Goal: Check status

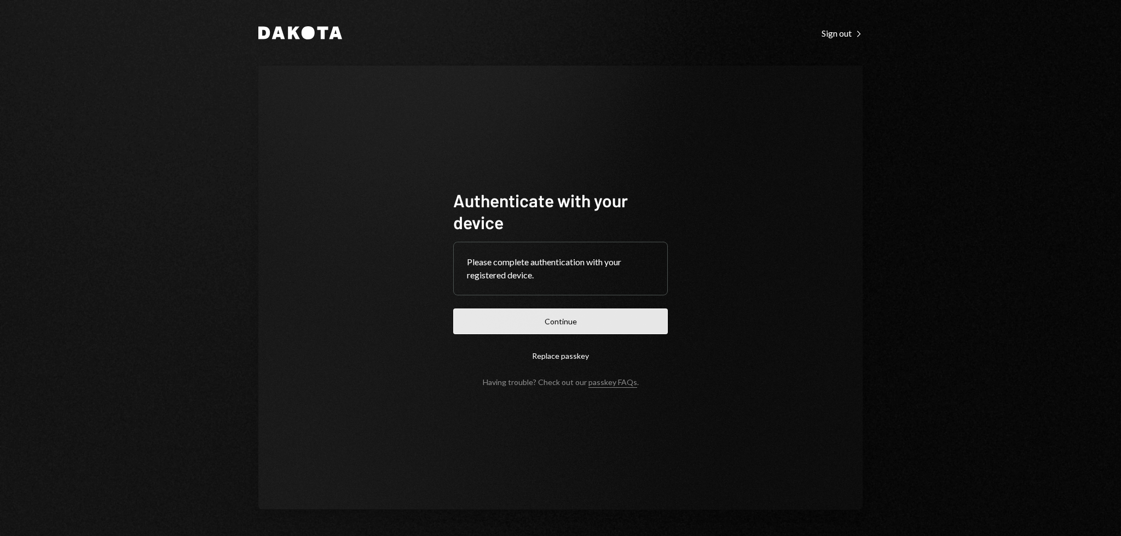
click at [621, 315] on button "Continue" at bounding box center [560, 322] width 215 height 26
drag, startPoint x: 773, startPoint y: 183, endPoint x: 754, endPoint y: 143, distance: 44.1
click at [754, 143] on div "Authenticate with your device Please complete authentication with your register…" at bounding box center [560, 288] width 604 height 444
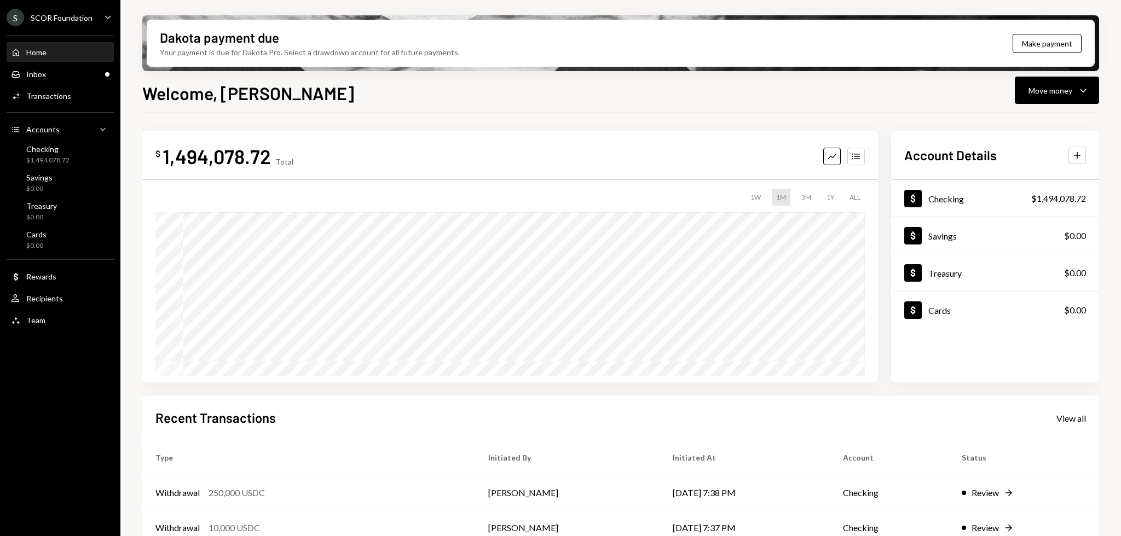
click at [12, 84] on div "Home Home Inbox Inbox Activities Transactions Accounts Accounts Caret Down Chec…" at bounding box center [60, 180] width 120 height 304
click at [23, 78] on div "Inbox Inbox" at bounding box center [28, 75] width 35 height 10
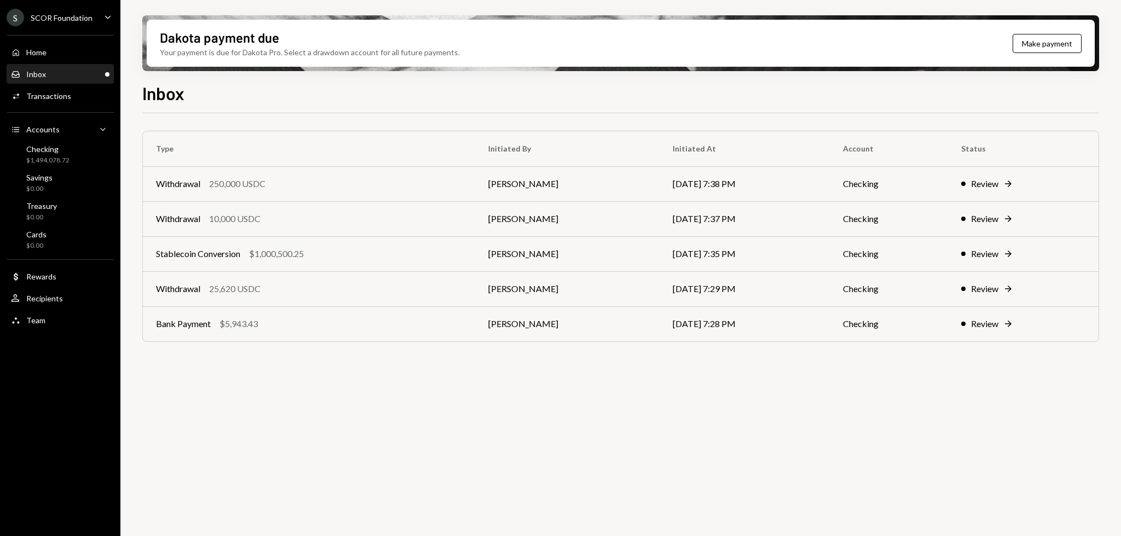
drag, startPoint x: 314, startPoint y: 340, endPoint x: 294, endPoint y: 350, distance: 21.8
click at [294, 350] on div "Type Initiated By Initiated At Account Status Withdrawal 250,000 USDC [PERSON_N…" at bounding box center [620, 247] width 957 height 233
drag, startPoint x: 276, startPoint y: 367, endPoint x: 269, endPoint y: 367, distance: 7.1
click at [269, 367] on div "Type Initiated By Initiated At Account Status Withdrawal 250,000 USDC [PERSON_N…" at bounding box center [620, 331] width 957 height 436
drag, startPoint x: 263, startPoint y: 367, endPoint x: 268, endPoint y: 356, distance: 12.5
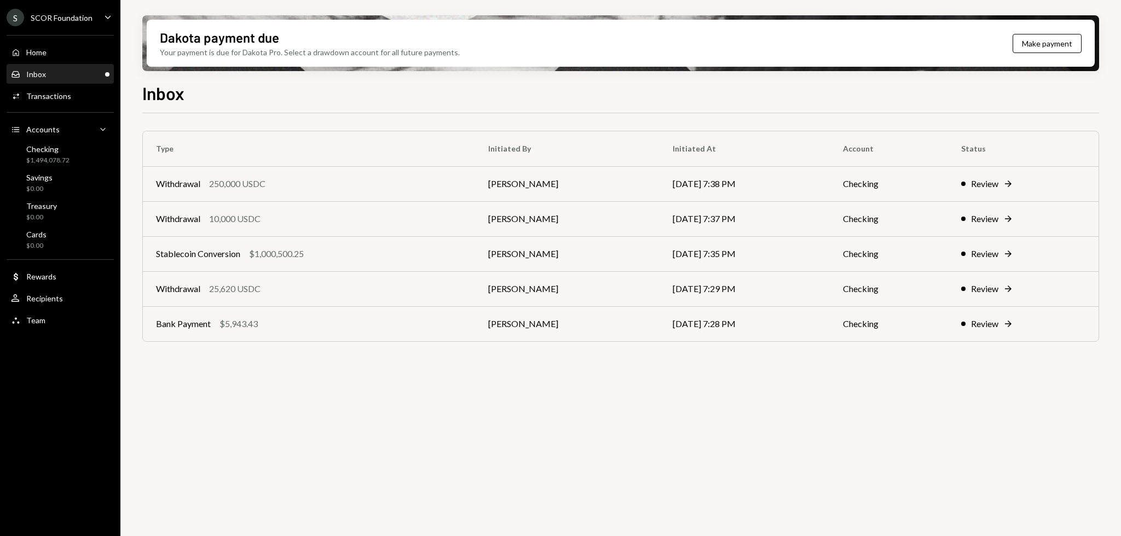
click at [263, 367] on div "Type Initiated By Initiated At Account Status Withdrawal 250,000 USDC [PERSON_N…" at bounding box center [620, 331] width 957 height 436
click at [336, 252] on div "Stablecoin Conversion $1,000,500.25" at bounding box center [309, 253] width 306 height 13
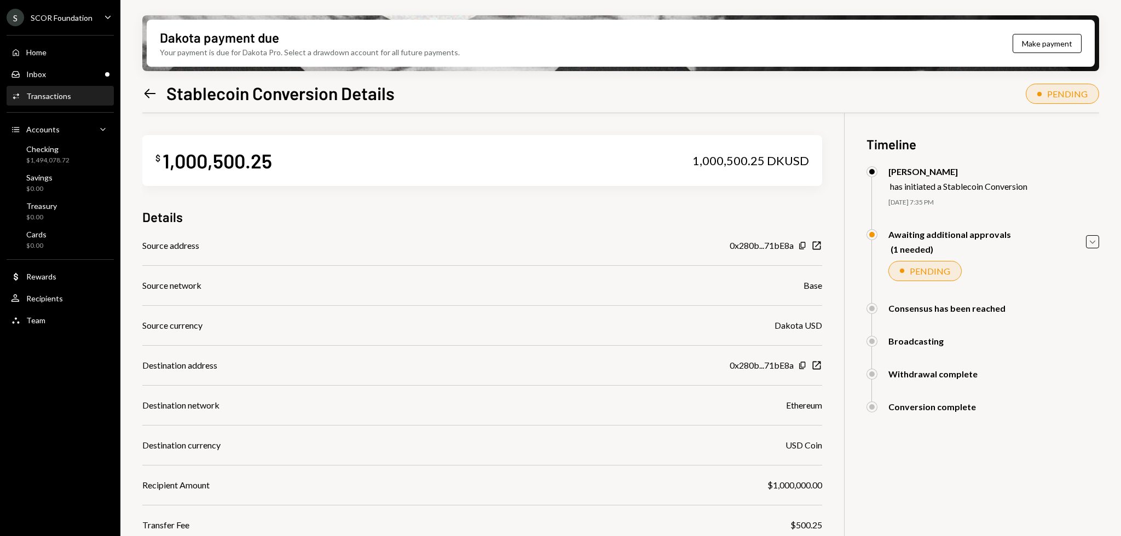
scroll to position [88, 0]
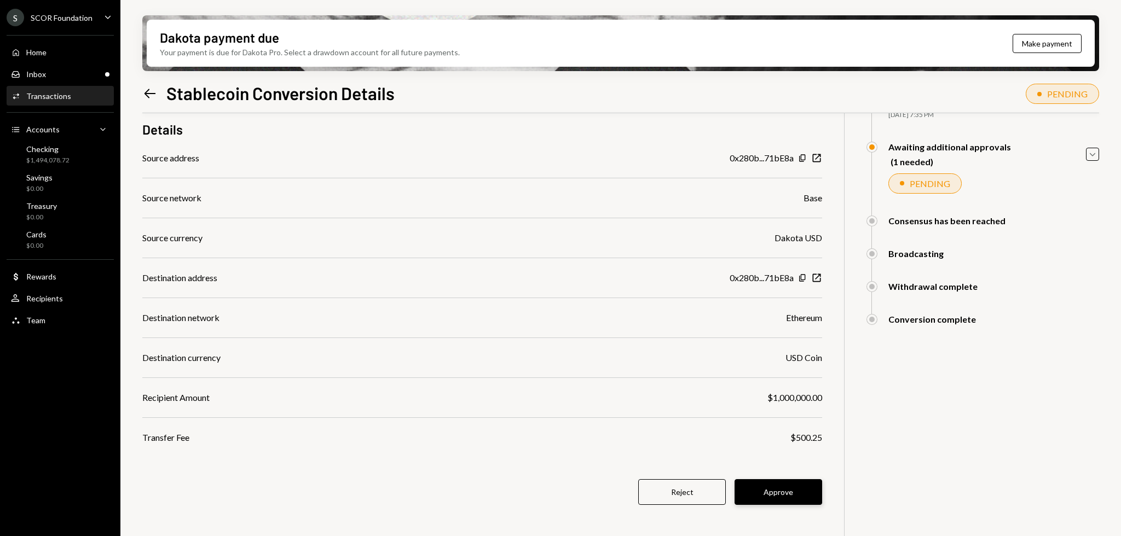
click at [783, 488] on button "Approve" at bounding box center [779, 492] width 88 height 26
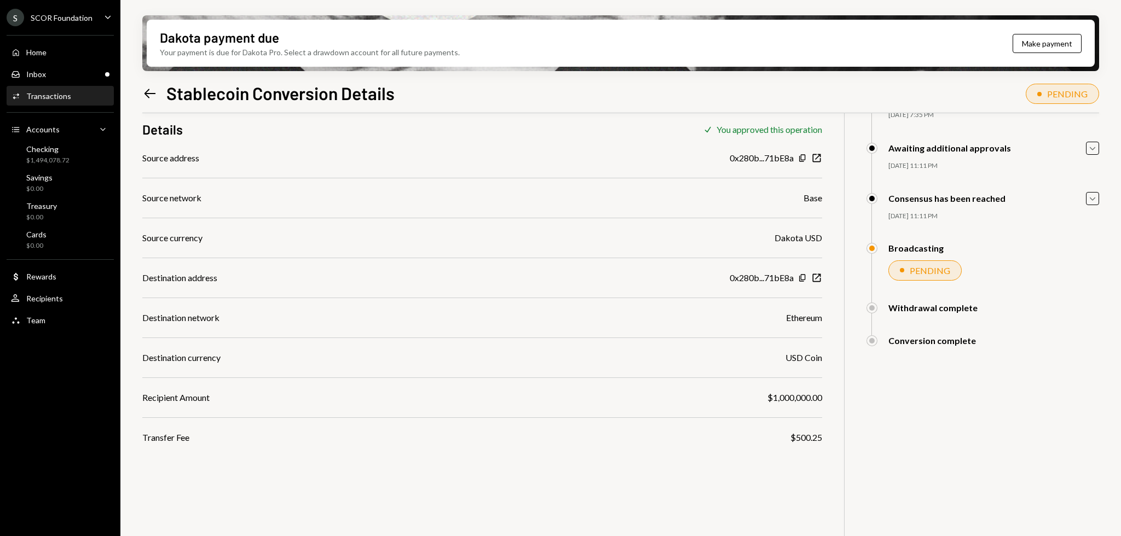
drag, startPoint x: 573, startPoint y: 496, endPoint x: 552, endPoint y: 492, distance: 21.4
drag, startPoint x: 552, startPoint y: 492, endPoint x: 443, endPoint y: 479, distance: 109.1
click at [443, 479] on div "$ 1,000,500.25 1,000,500.25 DKUSD Details Check You approved this operation Sou…" at bounding box center [620, 294] width 957 height 536
drag, startPoint x: 434, startPoint y: 476, endPoint x: 425, endPoint y: 454, distance: 23.8
click at [434, 476] on div "$ 1,000,500.25 1,000,500.25 DKUSD Details Check You approved this operation Sou…" at bounding box center [620, 294] width 957 height 536
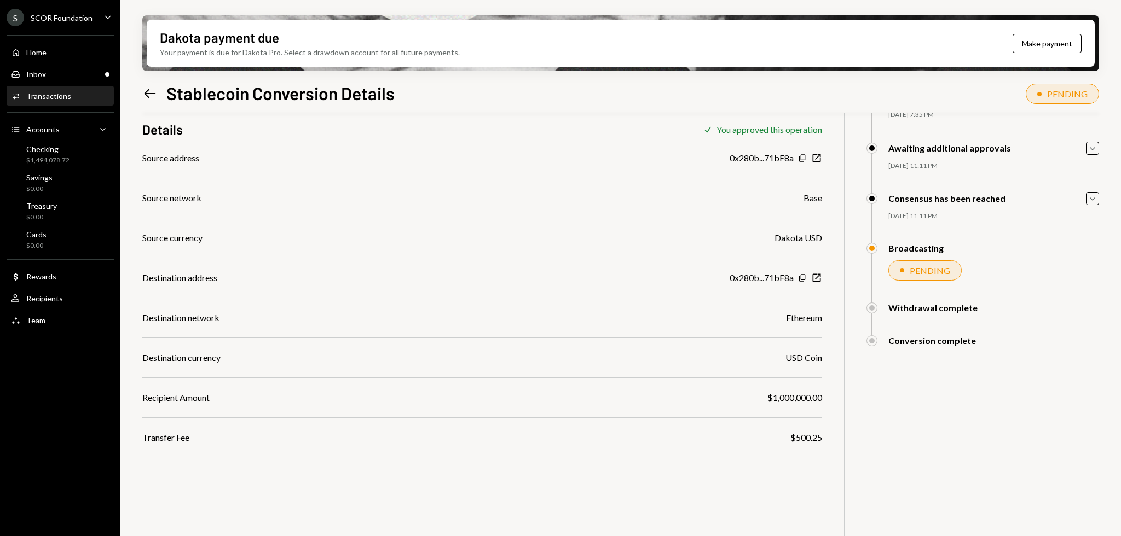
drag, startPoint x: 438, startPoint y: 138, endPoint x: 407, endPoint y: 130, distance: 32.1
click at [407, 130] on div "Details Check You approved this operation" at bounding box center [482, 129] width 680 height 18
click at [406, 130] on div "Details Check You approved this operation" at bounding box center [482, 129] width 680 height 18
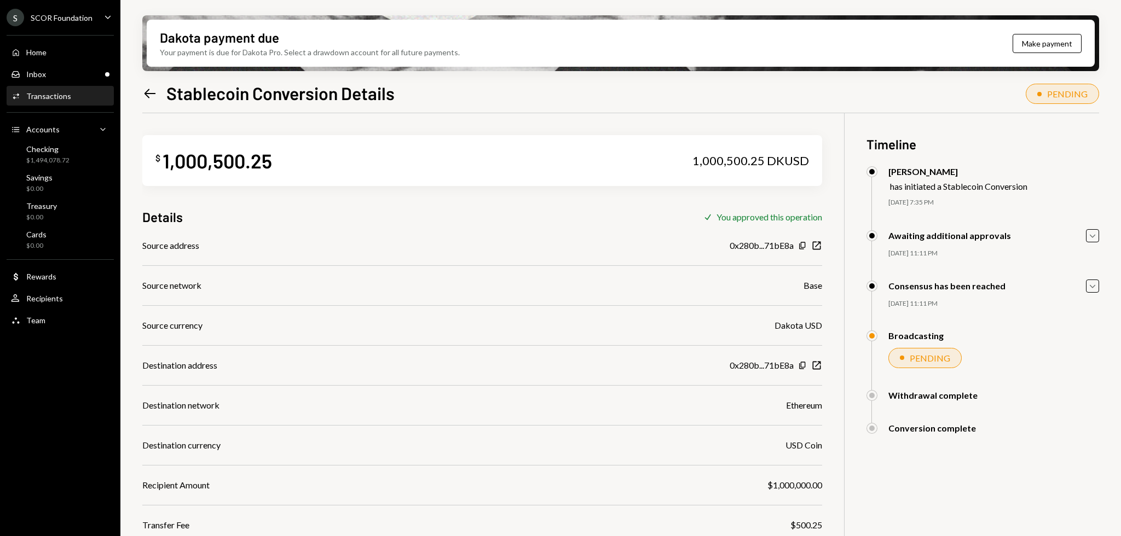
click at [151, 93] on icon "Left Arrow" at bounding box center [149, 93] width 15 height 15
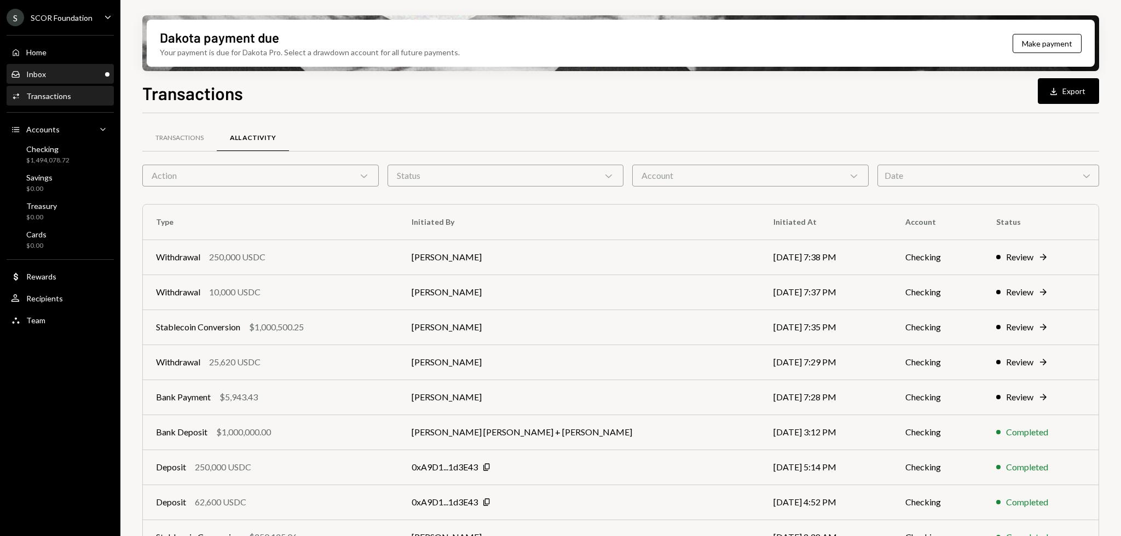
click at [54, 77] on div "Inbox Inbox" at bounding box center [60, 75] width 99 height 10
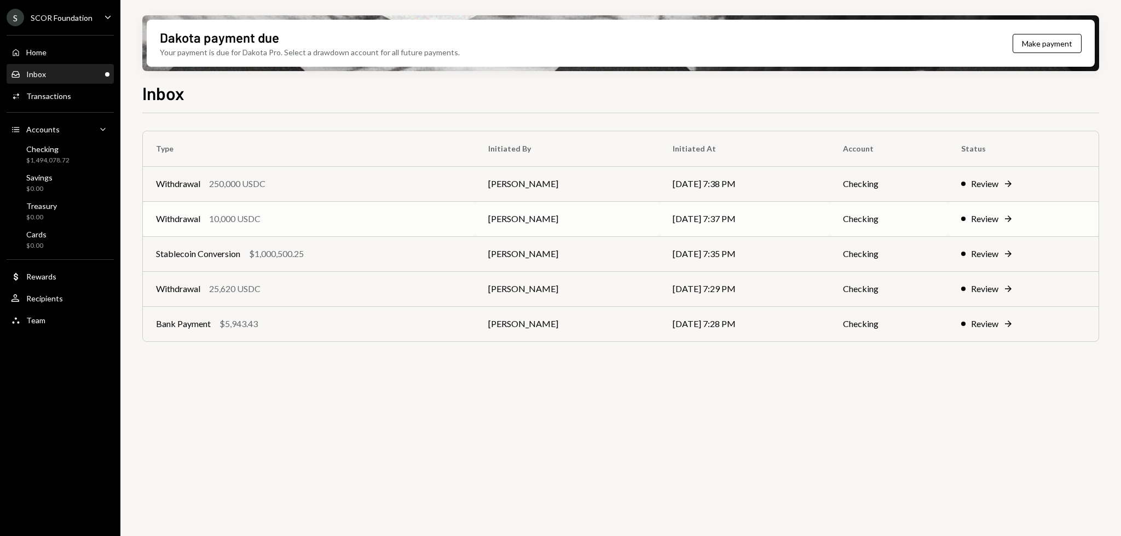
click at [263, 223] on div "Withdrawal 10,000 USDC" at bounding box center [309, 218] width 306 height 13
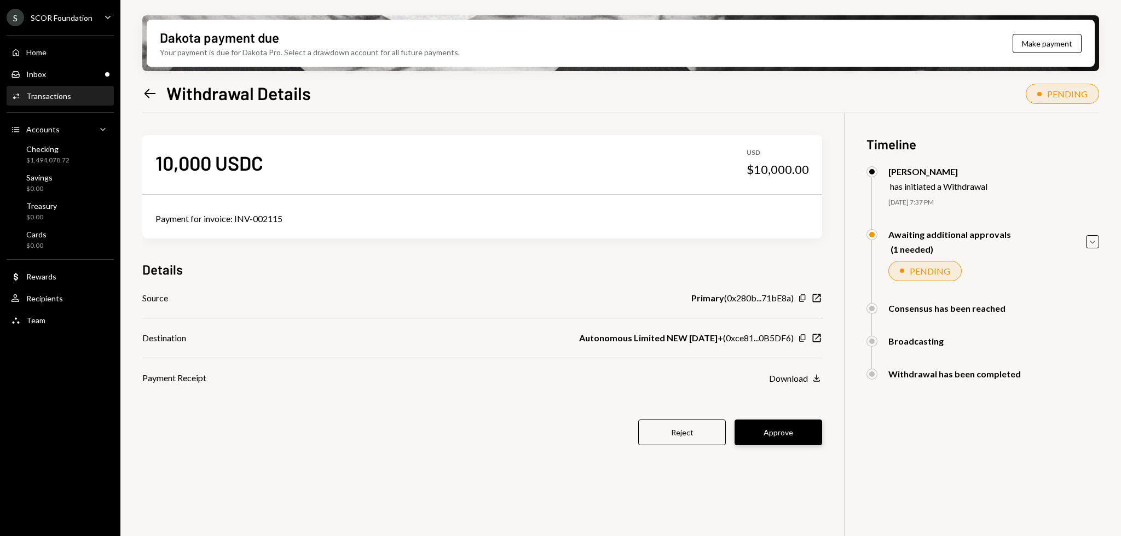
click at [789, 433] on button "Approve" at bounding box center [779, 433] width 88 height 26
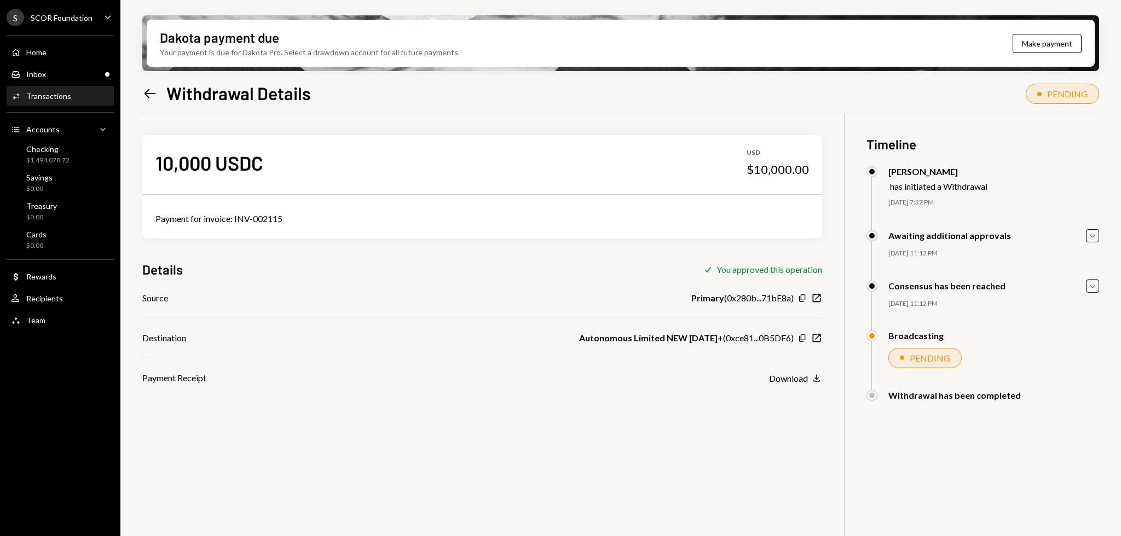
click at [149, 87] on icon "Left Arrow" at bounding box center [149, 93] width 15 height 15
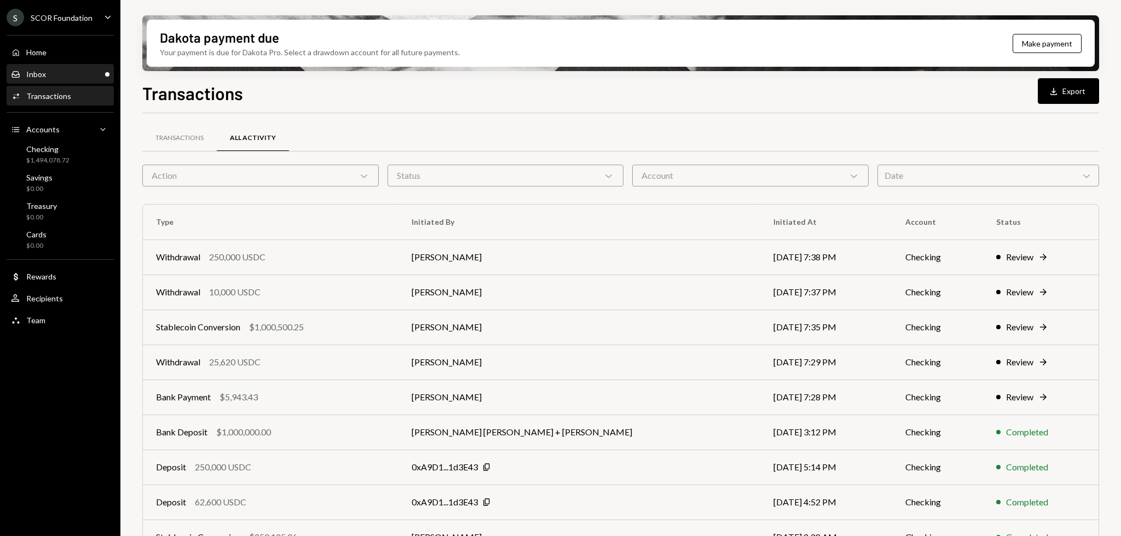
click at [54, 78] on div "Inbox Inbox" at bounding box center [60, 75] width 99 height 10
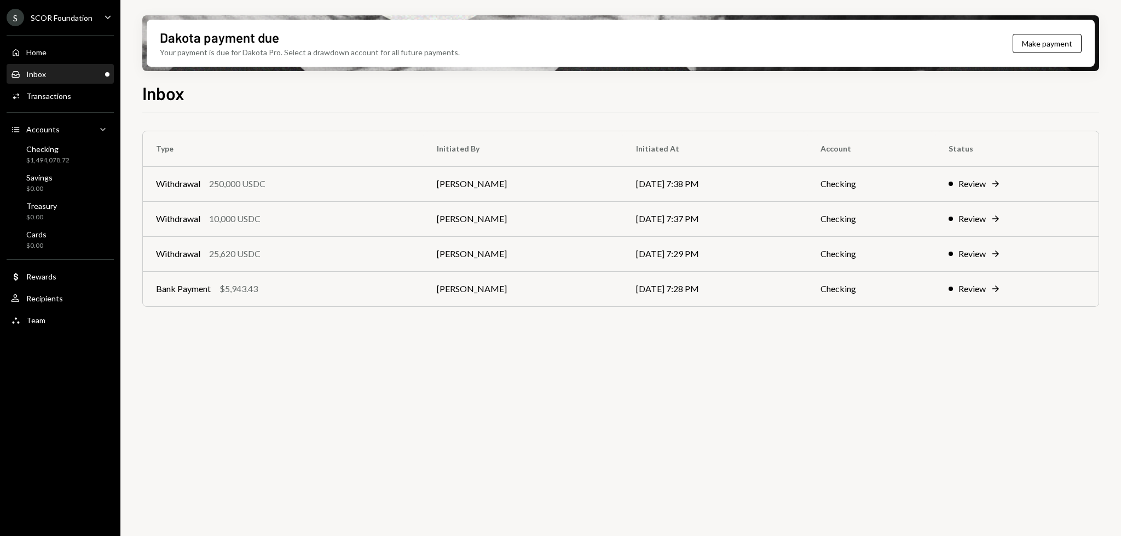
click at [67, 70] on div "Inbox Inbox" at bounding box center [60, 75] width 99 height 10
